Goal: Information Seeking & Learning: Learn about a topic

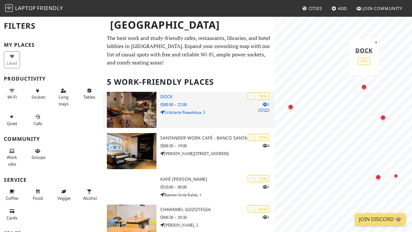
click at [137, 100] on img at bounding box center [132, 110] width 50 height 36
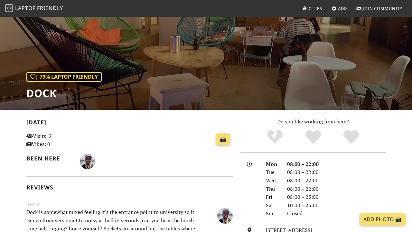
scroll to position [46, 0]
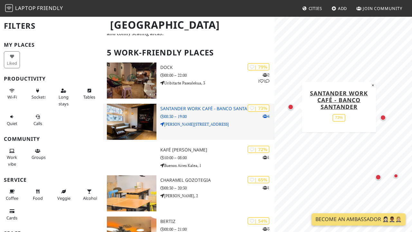
scroll to position [43, 0]
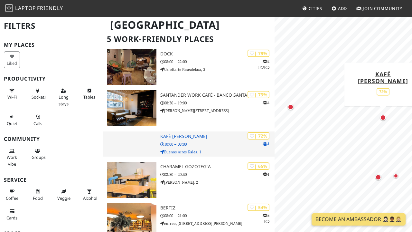
click at [218, 145] on p "10:00 – 08:00" at bounding box center [217, 144] width 115 height 6
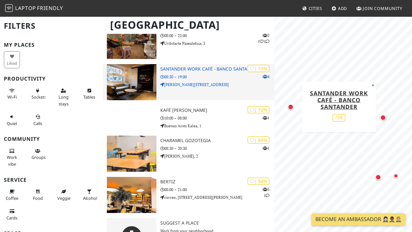
scroll to position [86, 0]
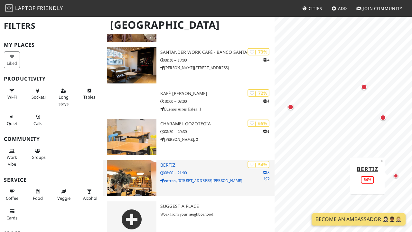
click at [138, 167] on img at bounding box center [132, 178] width 50 height 36
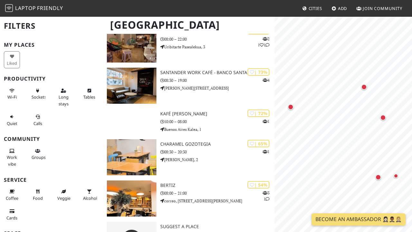
scroll to position [61, 0]
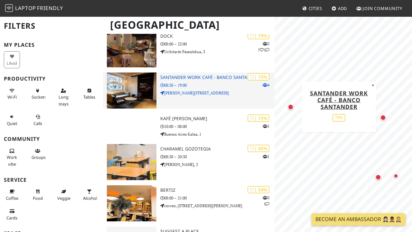
click at [211, 87] on div "| 73% 4 Santander Work Café - Banco Santander 08:30 – 19:00 Federico Moyúa Plaz…" at bounding box center [217, 90] width 115 height 36
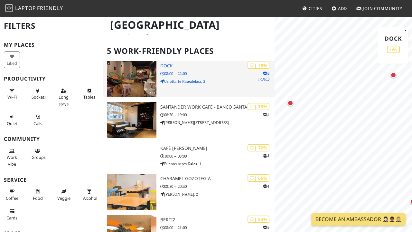
scroll to position [33, 0]
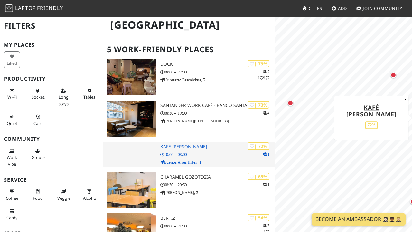
click at [143, 142] on div at bounding box center [131, 154] width 57 height 25
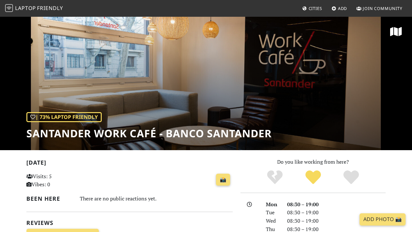
click at [176, 84] on div "| 73% Laptop Friendly Santander Work Café - Banco Santander" at bounding box center [206, 83] width 412 height 134
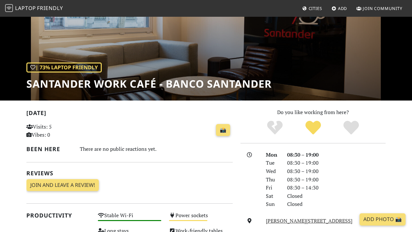
scroll to position [51, 0]
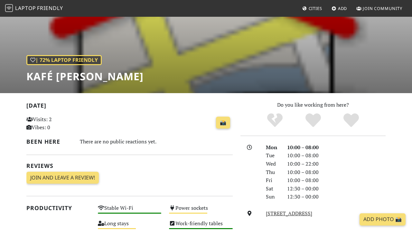
scroll to position [59, 0]
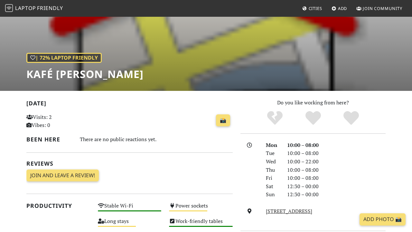
click at [282, 153] on div "Tue" at bounding box center [272, 153] width 21 height 8
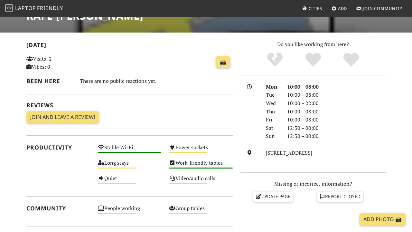
scroll to position [118, 0]
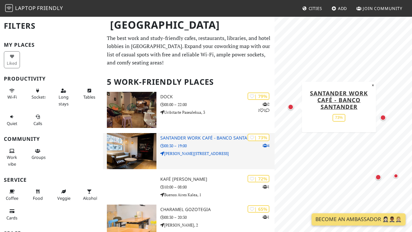
click at [191, 133] on div "| 73% 4 Santander Work Café - Banco Santander 08:30 – 19:00 Federico Moyúa Plaz…" at bounding box center [217, 151] width 115 height 36
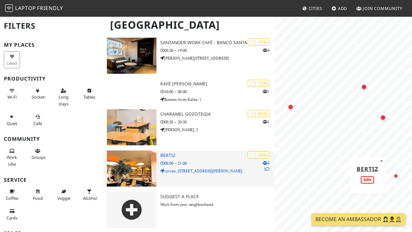
scroll to position [95, 0]
click at [198, 163] on p "08:00 – 21:00" at bounding box center [217, 163] width 115 height 6
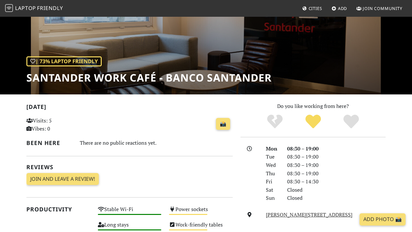
scroll to position [60, 0]
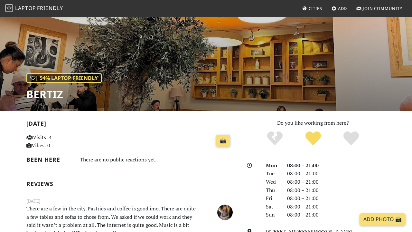
scroll to position [39, 0]
